Goal: Task Accomplishment & Management: Use online tool/utility

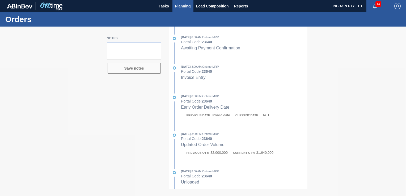
click at [183, 5] on span "Planning" at bounding box center [183, 6] width 16 height 6
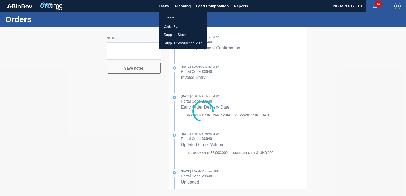
click at [174, 18] on li "Orders" at bounding box center [182, 18] width 47 height 8
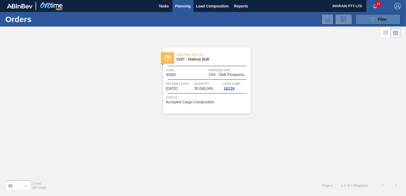
click at [375, 18] on div "089F7B8B-B2A5-4AFE-B5C0-19BA573D28AC Filter" at bounding box center [378, 19] width 18 height 6
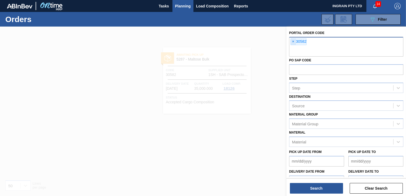
click at [292, 40] on span "×" at bounding box center [292, 41] width 5 height 6
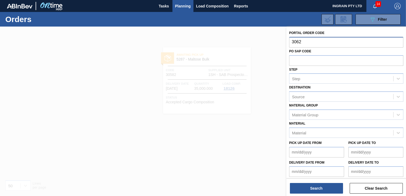
type input "30622"
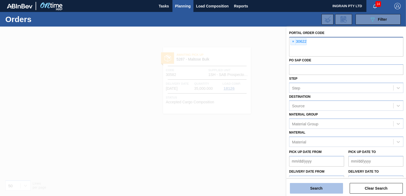
click at [325, 190] on button "Search" at bounding box center [316, 188] width 53 height 11
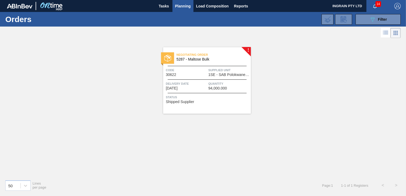
click at [229, 75] on span "1SE - SAB Polokwane Brewery" at bounding box center [228, 75] width 41 height 4
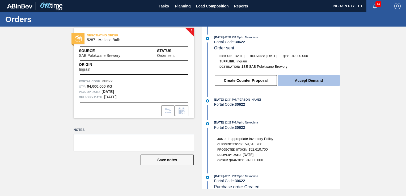
click at [303, 82] on button "Accept Demand" at bounding box center [309, 80] width 62 height 11
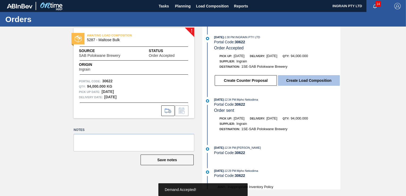
click at [304, 80] on button "Create Load Composition" at bounding box center [309, 80] width 62 height 11
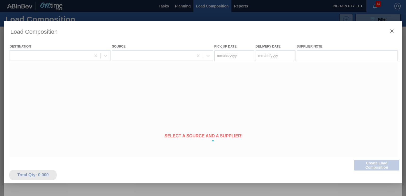
type Date "[DATE]"
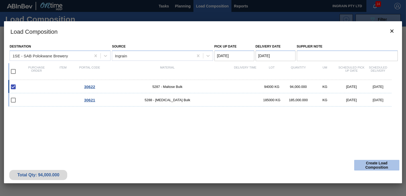
click at [369, 165] on button "Create Load Composition" at bounding box center [376, 165] width 45 height 11
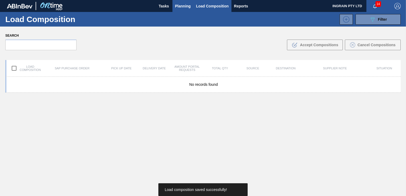
click at [180, 6] on span "Planning" at bounding box center [183, 6] width 16 height 6
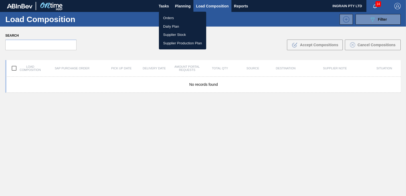
drag, startPoint x: 167, startPoint y: 15, endPoint x: 208, endPoint y: 20, distance: 41.9
click at [167, 15] on li "Orders" at bounding box center [182, 18] width 47 height 8
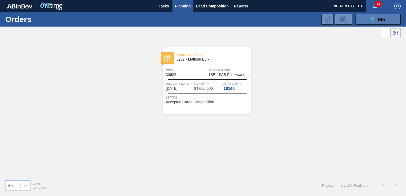
click at [376, 20] on div "089F7B8B-B2A5-4AFE-B5C0-19BA573D28AC Filter" at bounding box center [378, 19] width 18 height 6
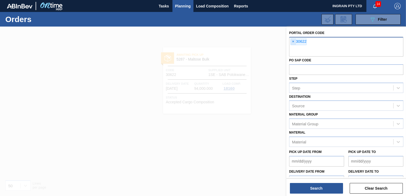
click at [293, 42] on span "×" at bounding box center [292, 41] width 5 height 6
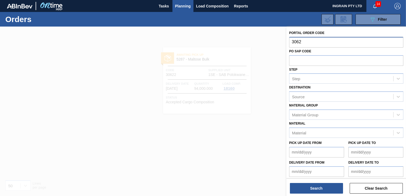
type input "30621"
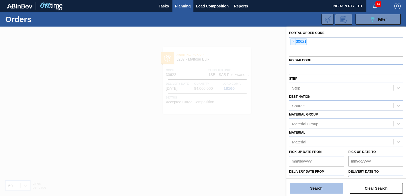
click at [302, 193] on button "Search" at bounding box center [316, 188] width 53 height 11
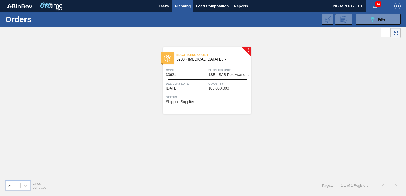
click at [224, 79] on div "Negotiating Order 5288 - [MEDICAL_DATA] Bulk Code 30621 Supplied Unit 1SE - SAB…" at bounding box center [207, 80] width 88 height 66
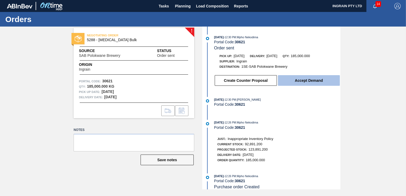
click at [311, 81] on button "Accept Demand" at bounding box center [309, 80] width 62 height 11
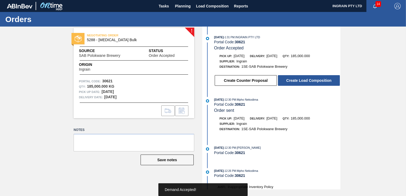
click at [311, 81] on button "Create Load Composition" at bounding box center [309, 80] width 62 height 11
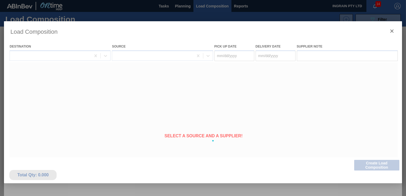
type Date "[DATE]"
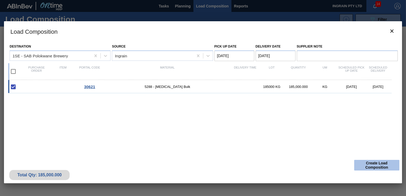
click at [366, 165] on button "Create Load Composition" at bounding box center [376, 165] width 45 height 11
